Goal: Find specific page/section: Locate a particular part of the current website

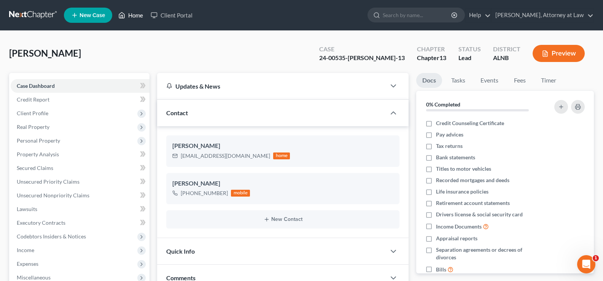
click at [136, 15] on link "Home" at bounding box center [130, 15] width 32 height 14
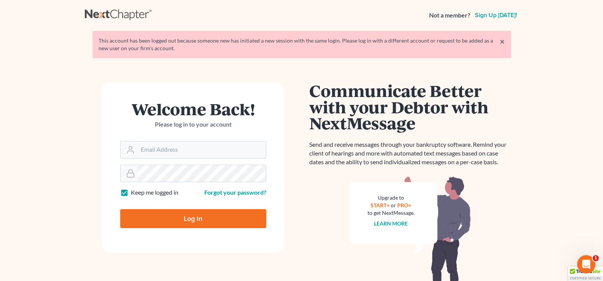
type input "[EMAIL_ADDRESS][DOMAIN_NAME]"
click at [167, 214] on input "Log In" at bounding box center [193, 218] width 146 height 19
type input "Thinking..."
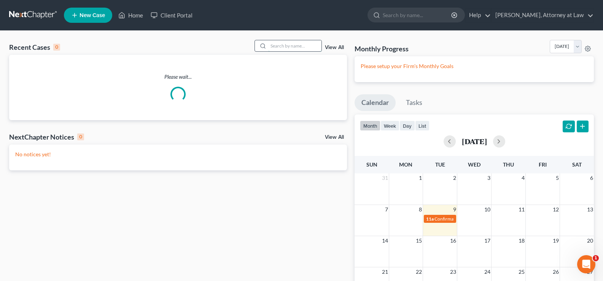
click at [283, 46] on input "search" at bounding box center [294, 45] width 53 height 11
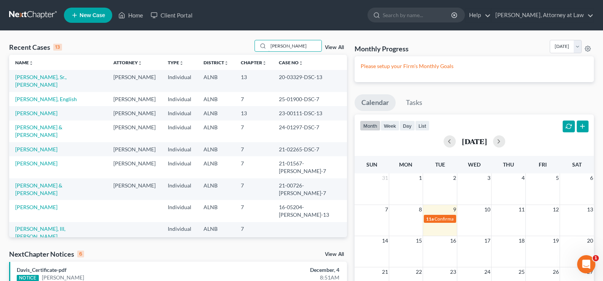
drag, startPoint x: 308, startPoint y: 50, endPoint x: 248, endPoint y: 37, distance: 61.5
click at [246, 40] on div "Recent Cases 13 wilson View All Name unfold_more expand_more expand_less Attorn…" at bounding box center [301, 232] width 603 height 402
type input "english"
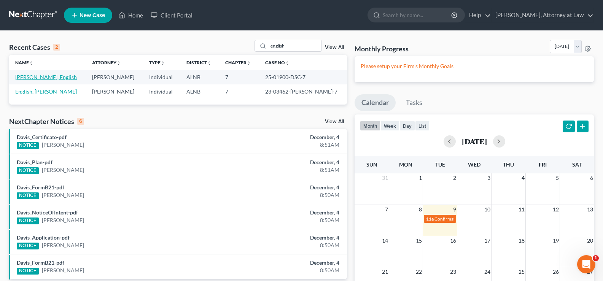
click at [41, 75] on link "Wilson, English" at bounding box center [46, 77] width 62 height 6
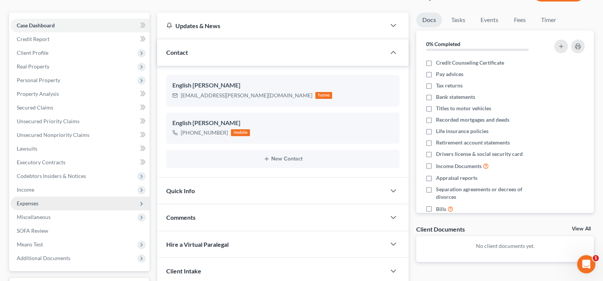
scroll to position [76, 0]
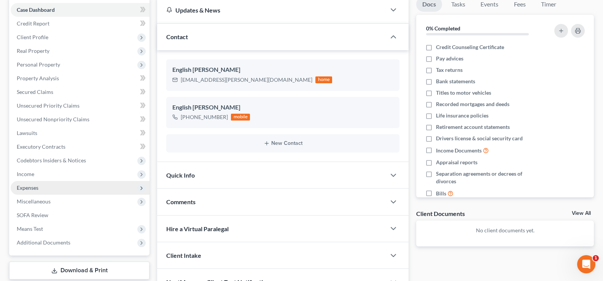
click at [42, 184] on span "Expenses" at bounding box center [80, 188] width 139 height 14
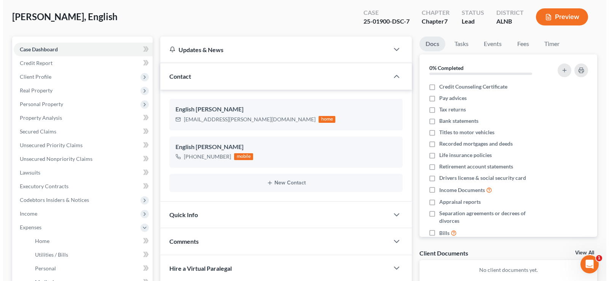
scroll to position [0, 0]
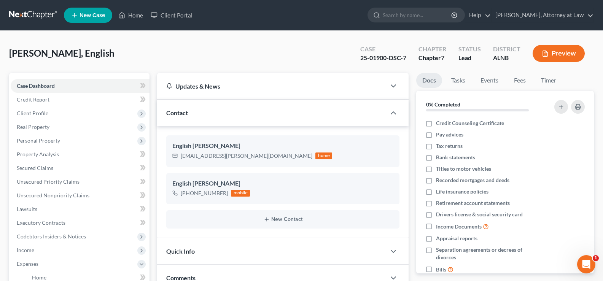
click at [572, 52] on button "Preview" at bounding box center [558, 53] width 52 height 17
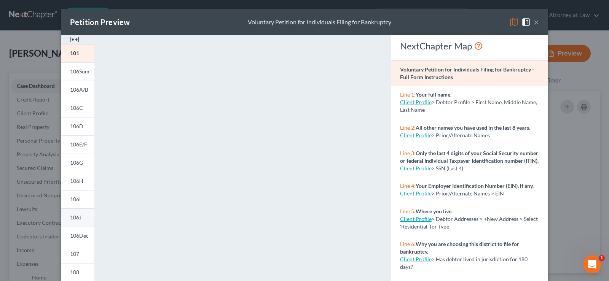
click at [81, 216] on link "106J" at bounding box center [77, 217] width 33 height 18
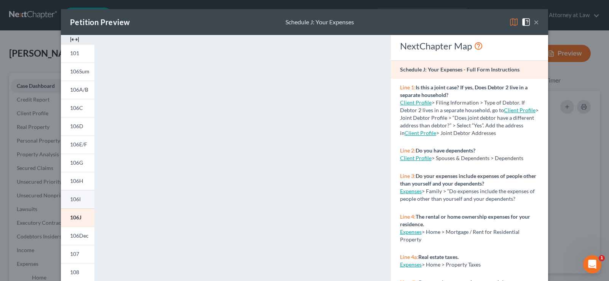
click at [74, 202] on span "106I" at bounding box center [75, 199] width 11 height 6
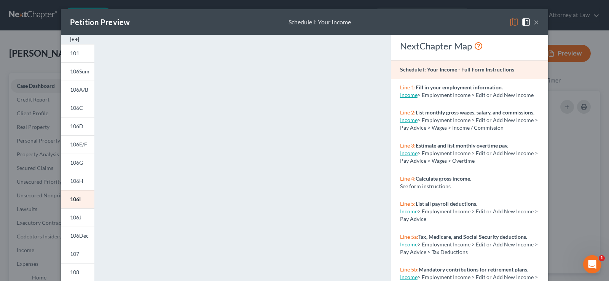
click at [534, 21] on button "×" at bounding box center [535, 21] width 5 height 9
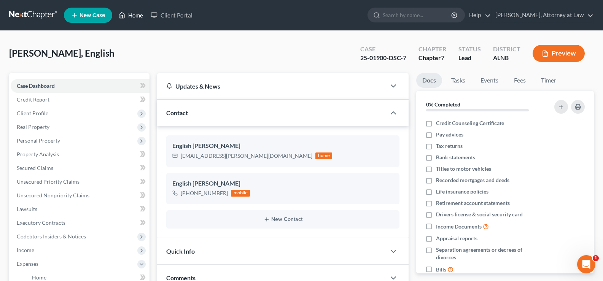
click at [138, 12] on link "Home" at bounding box center [130, 15] width 32 height 14
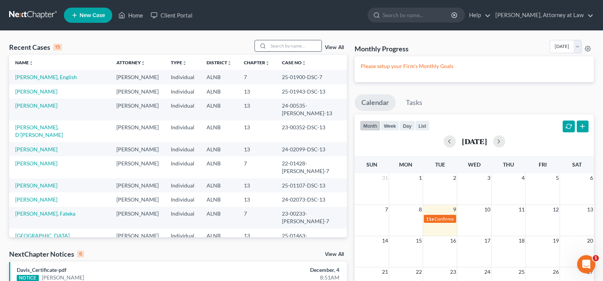
drag, startPoint x: 287, startPoint y: 44, endPoint x: 291, endPoint y: 42, distance: 4.1
click at [288, 44] on input "search" at bounding box center [294, 45] width 53 height 11
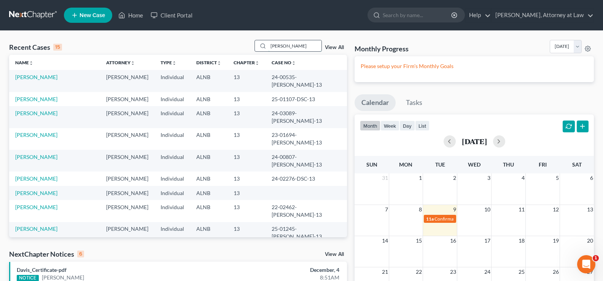
drag, startPoint x: 295, startPoint y: 45, endPoint x: 272, endPoint y: 41, distance: 23.9
click at [272, 41] on input "williams" at bounding box center [294, 45] width 53 height 11
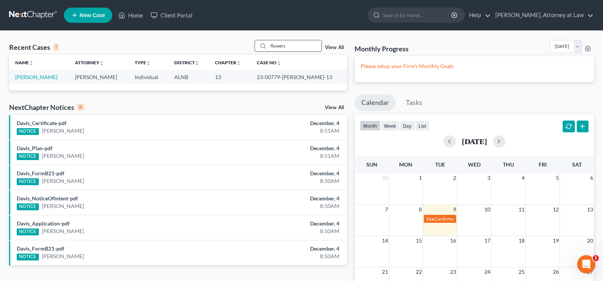
click at [287, 45] on input "flowers" at bounding box center [294, 45] width 53 height 11
drag, startPoint x: 276, startPoint y: 47, endPoint x: 263, endPoint y: 45, distance: 12.7
click at [263, 45] on div "flowers" at bounding box center [288, 46] width 68 height 12
type input "barnett"
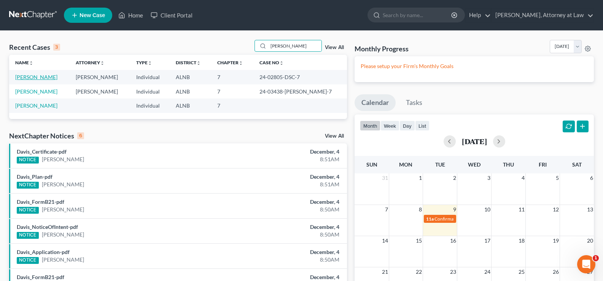
click at [35, 75] on link "Barnett, Amy" at bounding box center [36, 77] width 42 height 6
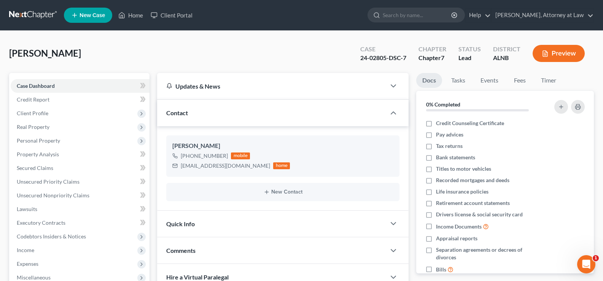
click at [563, 52] on button "Preview" at bounding box center [558, 53] width 52 height 17
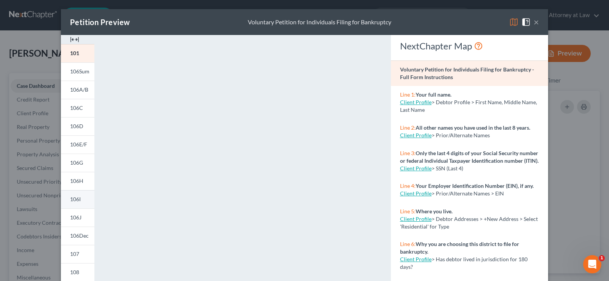
click at [75, 199] on span "106I" at bounding box center [75, 199] width 11 height 6
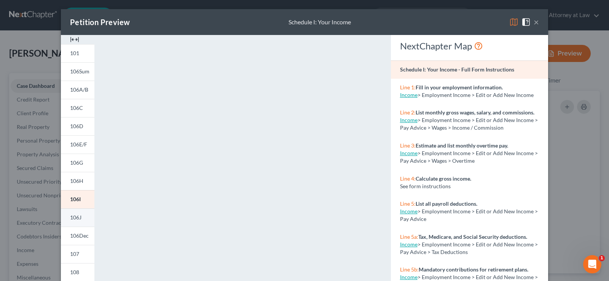
click at [78, 216] on span "106J" at bounding box center [75, 217] width 11 height 6
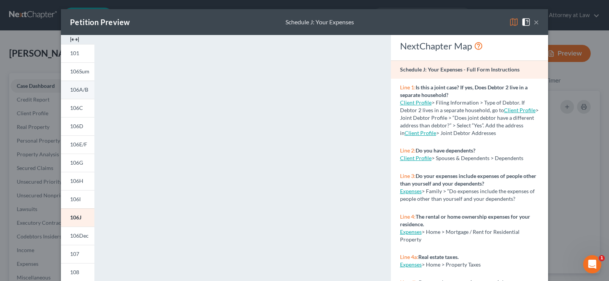
click at [76, 87] on span "106A/B" at bounding box center [79, 89] width 18 height 6
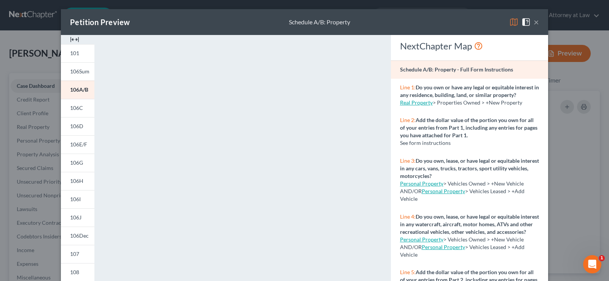
click at [535, 14] on div "Petition Preview Schedule A/B: Property ×" at bounding box center [304, 22] width 487 height 26
click at [534, 22] on button "×" at bounding box center [535, 21] width 5 height 9
